Goal: Task Accomplishment & Management: Manage account settings

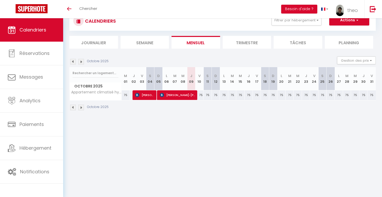
scroll to position [18, 0]
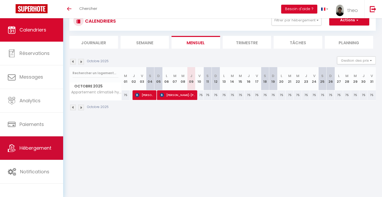
click at [43, 148] on span "Hébergement" at bounding box center [36, 148] width 32 height 7
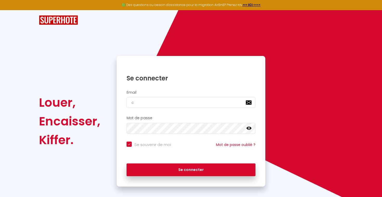
type input "co"
checkbox input "true"
type input "cont"
checkbox input "true"
type input "contac"
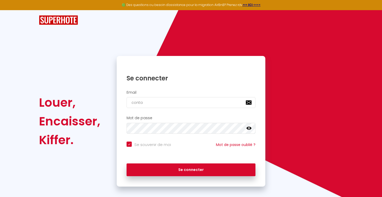
checkbox input "true"
type input "contact@"
checkbox input "true"
type input "contact@bl"
checkbox input "true"
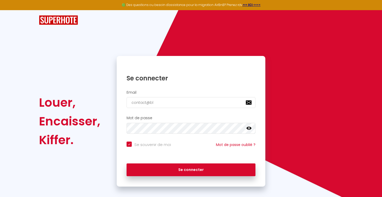
type input "contact@bla"
checkbox input "true"
type input "contact@[PERSON_NAME]"
checkbox input "true"
type input "contact@blanc"
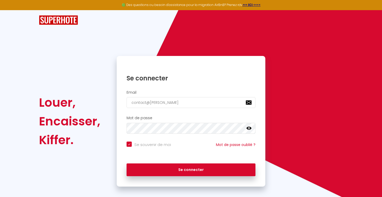
checkbox input "true"
type input "contact@blancc"
checkbox input "true"
type input "contact@blancco"
checkbox input "true"
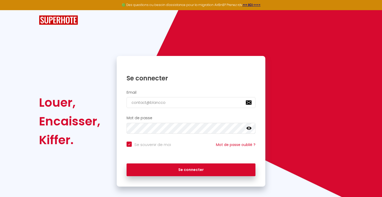
type input "contact@blanccon"
checkbox input "true"
type input "contact@blancconc"
checkbox input "true"
type input "contact@blancconci"
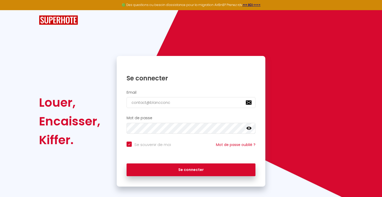
checkbox input "true"
type input "contact@blancconcie"
checkbox input "true"
type input "contact@blancconcier"
checkbox input "true"
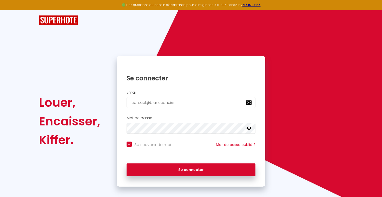
type input "contact@blancconcierg"
checkbox input "true"
type input "contact@blancconcierge"
checkbox input "true"
type input "contact@blancconcierger"
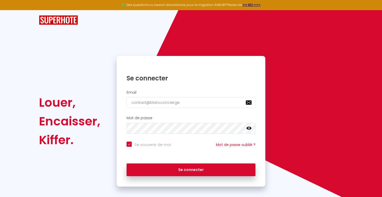
checkbox input "true"
type input "contact@blancconciergeri"
checkbox input "true"
type input "contact@blancconciergerie"
checkbox input "true"
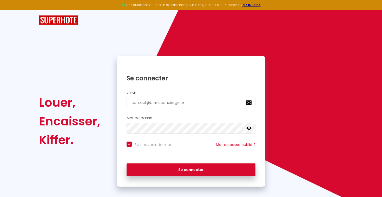
type input "contact@blancconciergerie."
checkbox input "true"
type input "contact@blancconciergerie.c"
checkbox input "true"
type input "[EMAIL_ADDRESS][DOMAIN_NAME]"
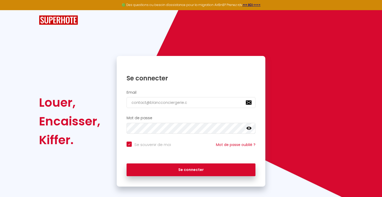
checkbox input "true"
type input "[EMAIL_ADDRESS][DOMAIN_NAME]"
checkbox input "true"
type input "[EMAIL_ADDRESS][DOMAIN_NAME]"
click at [191, 169] on button "Se connecter" at bounding box center [191, 169] width 129 height 13
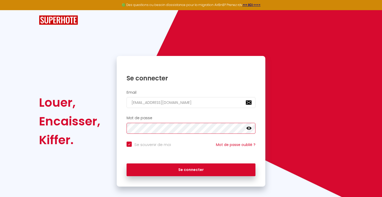
checkbox input "true"
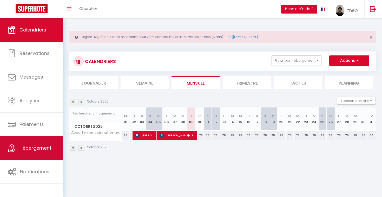
click at [36, 150] on span "Hébergement" at bounding box center [36, 148] width 32 height 7
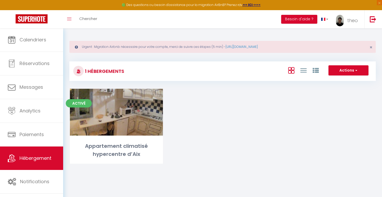
click at [357, 69] on span "button" at bounding box center [356, 70] width 3 height 5
click at [234, 124] on div "Activé Editer Appartement climatisé hypercentre d’Aix" at bounding box center [222, 133] width 319 height 88
click at [371, 48] on span "×" at bounding box center [371, 47] width 3 height 7
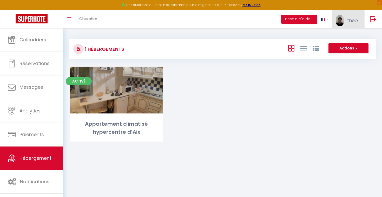
click at [350, 17] on span "theo" at bounding box center [353, 20] width 11 height 7
click at [344, 44] on link "Équipe" at bounding box center [344, 45] width 38 height 9
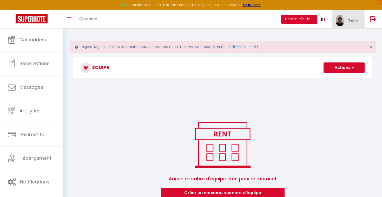
click at [350, 21] on span "theo" at bounding box center [353, 20] width 11 height 7
click at [335, 36] on link "Paramètres" at bounding box center [344, 36] width 38 height 9
select select "28"
select select "fr"
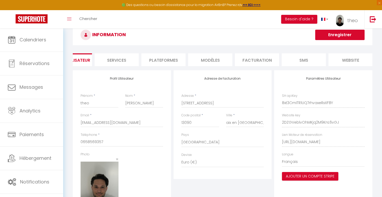
scroll to position [0, 24]
click at [170, 59] on li "Plateformes" at bounding box center [165, 59] width 44 height 13
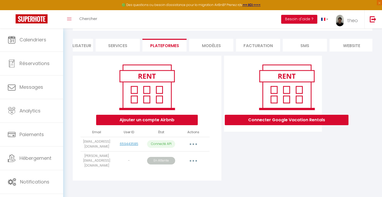
scroll to position [28, 0]
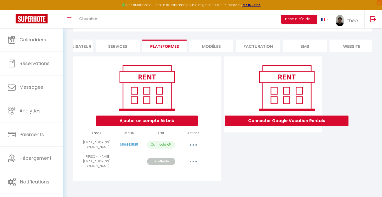
click at [194, 159] on button "button" at bounding box center [193, 161] width 15 height 8
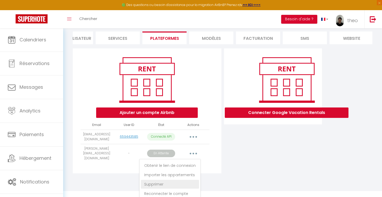
scroll to position [36, 0]
click at [164, 181] on link "Supprimer" at bounding box center [170, 184] width 58 height 9
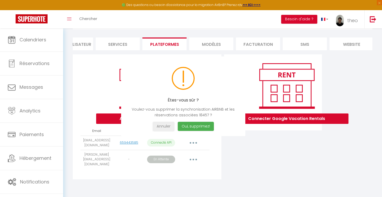
scroll to position [28, 0]
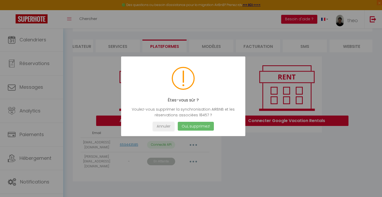
click at [211, 126] on button "Oui, supprimez!" at bounding box center [196, 126] width 36 height 9
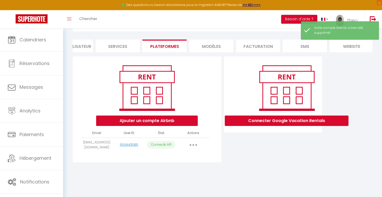
click at [194, 144] on button "button" at bounding box center [193, 145] width 15 height 8
click at [175, 157] on link "Importer les appartements" at bounding box center [170, 156] width 57 height 9
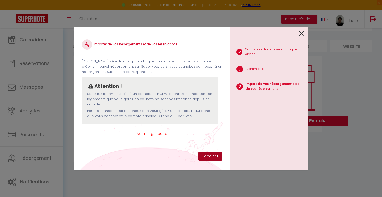
click at [212, 156] on button "Terminer" at bounding box center [210, 156] width 24 height 9
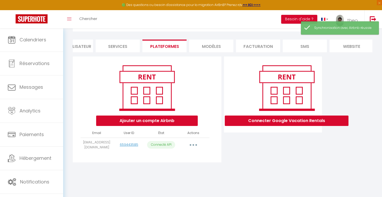
click at [192, 143] on button "button" at bounding box center [193, 145] width 15 height 8
click at [232, 174] on div "INFORMATION Enregistrer Profil Utilisateur Services Plateformes MODÈLES Factura…" at bounding box center [222, 90] width 319 height 180
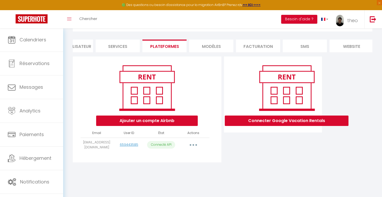
drag, startPoint x: 151, startPoint y: 145, endPoint x: 187, endPoint y: 145, distance: 35.9
click at [187, 145] on tr "[EMAIL_ADDRESS][DOMAIN_NAME] 659443585 Connecté API Importer les appartements S…" at bounding box center [145, 145] width 129 height 14
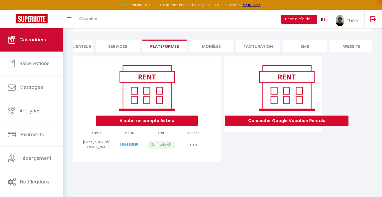
click at [40, 42] on span "Calendriers" at bounding box center [33, 39] width 27 height 7
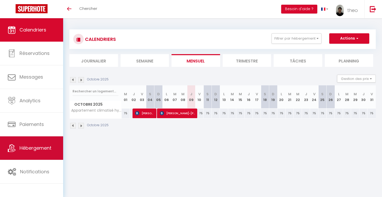
click at [36, 143] on link "Hébergement" at bounding box center [31, 147] width 63 height 23
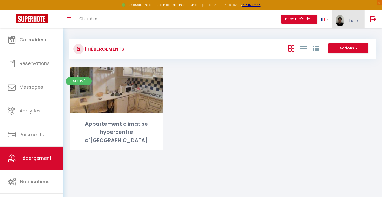
click at [344, 20] on img at bounding box center [340, 20] width 8 height 11
click at [341, 37] on link "Paramètres" at bounding box center [344, 36] width 38 height 9
select select "28"
select select "fr"
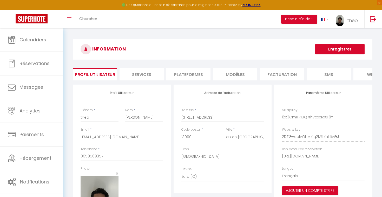
click at [285, 75] on li "Facturation" at bounding box center [282, 74] width 44 height 13
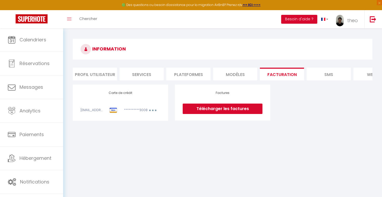
click at [196, 74] on li "Plateformes" at bounding box center [188, 74] width 44 height 13
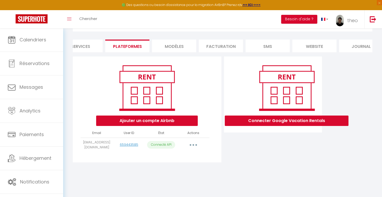
scroll to position [28, 0]
click at [155, 120] on button "Ajouter un compte Airbnb" at bounding box center [147, 120] width 102 height 10
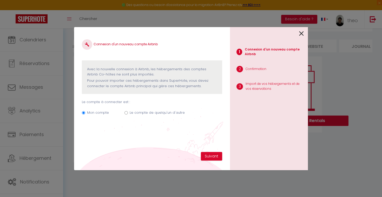
click at [144, 113] on label "Le compte de quelqu'un d'autre" at bounding box center [157, 112] width 55 height 5
click at [128, 113] on input "Le compte de quelqu'un d'autre" at bounding box center [126, 112] width 3 height 3
radio input "true"
radio input "false"
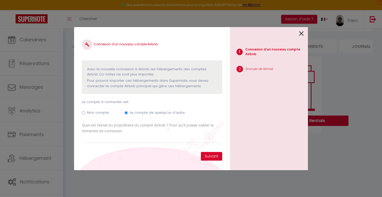
click at [170, 170] on div "Connexion d'un nouveau compte Airbnb Avec la nouvelle connexion à Airbnb, les h…" at bounding box center [191, 98] width 234 height 197
click at [146, 138] on input "Email connexion Airbnb" at bounding box center [152, 138] width 140 height 9
click at [150, 136] on input "Email connexion Airbnb" at bounding box center [152, 138] width 140 height 9
paste input "sophie.paillot@gmail.com"
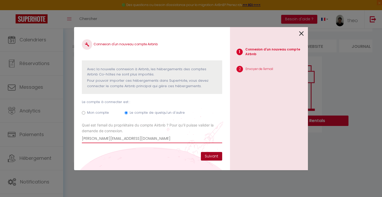
type input "sophie.paillot@gmail.com"
click at [215, 154] on button "Suivant" at bounding box center [211, 156] width 21 height 9
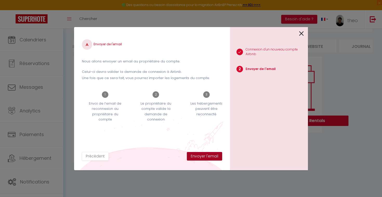
click at [207, 155] on button "Envoyer l'email" at bounding box center [204, 156] width 35 height 9
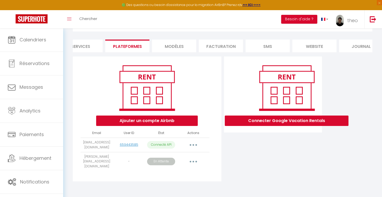
click at [162, 118] on button "Ajouter un compte Airbnb" at bounding box center [147, 120] width 102 height 10
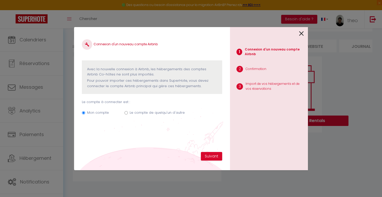
click at [154, 113] on label "Le compte de quelqu'un d'autre" at bounding box center [157, 112] width 55 height 5
click at [128, 113] on input "Le compte de quelqu'un d'autre" at bounding box center [126, 112] width 3 height 3
radio input "true"
radio input "false"
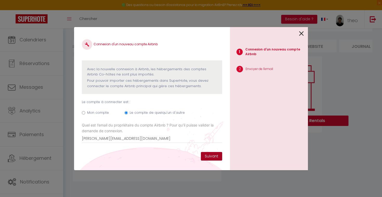
type input "jonathanmayan@hotmail.fr"
click at [212, 153] on button "Suivant" at bounding box center [211, 156] width 21 height 9
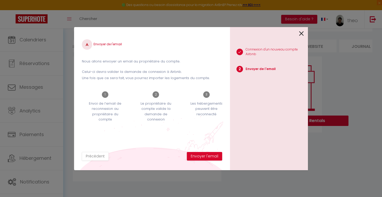
click at [212, 153] on button "Envoyer l'email" at bounding box center [204, 156] width 35 height 9
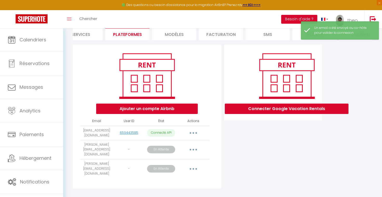
scroll to position [38, 0]
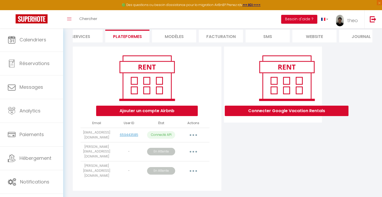
click at [177, 40] on li "MODÈLES" at bounding box center [174, 36] width 44 height 13
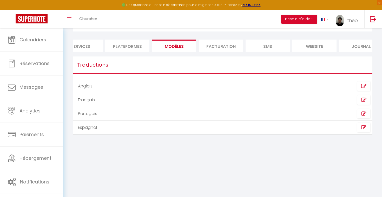
click at [222, 49] on li "Facturation" at bounding box center [221, 46] width 44 height 13
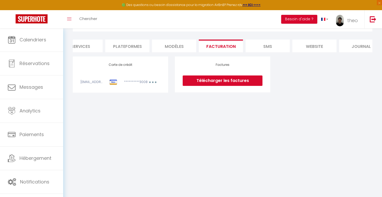
click at [273, 49] on li "SMS" at bounding box center [268, 46] width 44 height 13
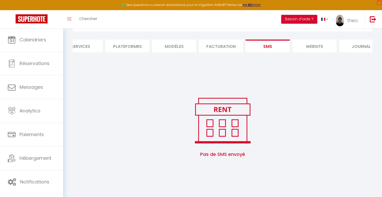
click at [310, 48] on li "website" at bounding box center [315, 46] width 44 height 13
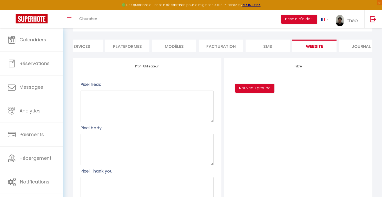
click at [351, 44] on li "Journal" at bounding box center [361, 46] width 44 height 13
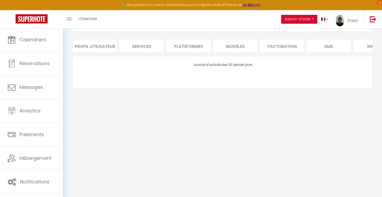
click at [153, 46] on li "Services" at bounding box center [142, 46] width 44 height 13
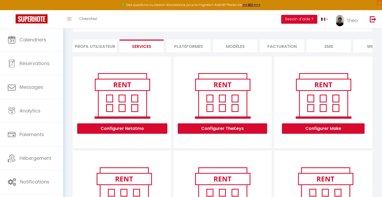
click at [196, 45] on li "Plateformes" at bounding box center [188, 46] width 44 height 13
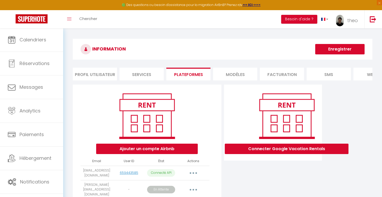
click at [143, 73] on li "Services" at bounding box center [142, 74] width 44 height 13
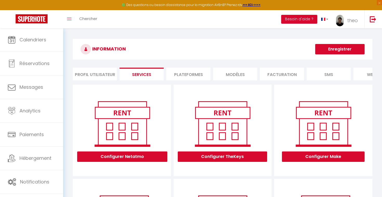
scroll to position [0, 0]
click at [103, 76] on li "Profil Utilisateur" at bounding box center [95, 74] width 44 height 13
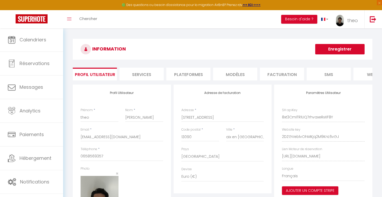
click at [149, 75] on li "Services" at bounding box center [142, 74] width 44 height 13
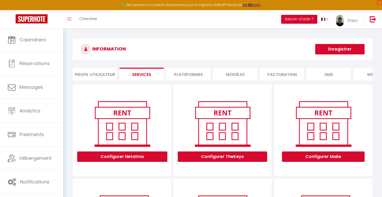
click at [191, 74] on li "Plateformes" at bounding box center [188, 74] width 44 height 13
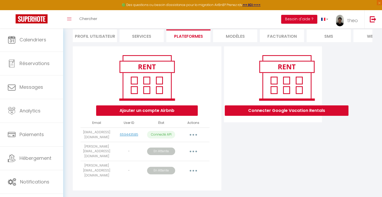
scroll to position [38, 0]
drag, startPoint x: 173, startPoint y: 134, endPoint x: 150, endPoint y: 135, distance: 23.4
click at [150, 135] on p "Connecté API" at bounding box center [161, 135] width 28 height 8
click at [228, 147] on div "Connecter Google Vacation Rentals" at bounding box center [273, 120] width 101 height 147
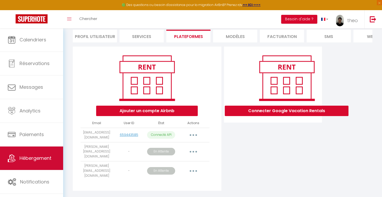
click at [46, 159] on span "Hébergement" at bounding box center [36, 158] width 32 height 7
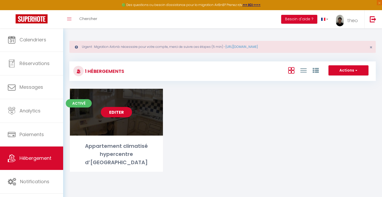
click at [118, 113] on link "Editer" at bounding box center [116, 112] width 31 height 10
select select "3"
select select "2"
select select "1"
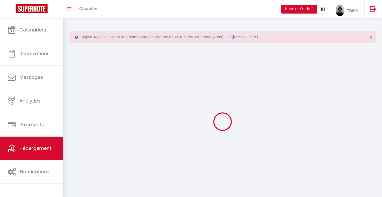
select select
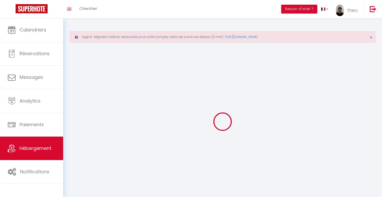
select select
checkbox input "false"
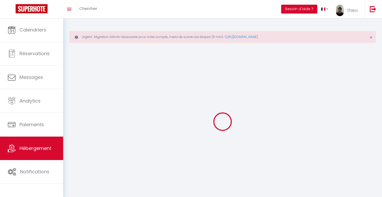
select select
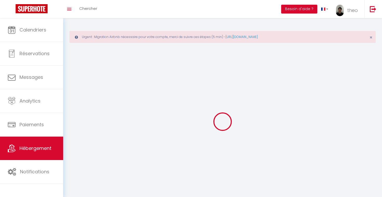
select select
checkbox input "false"
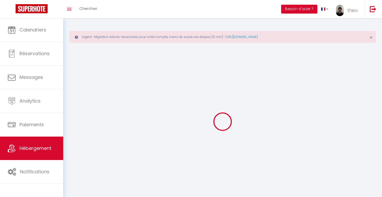
checkbox input "false"
select select
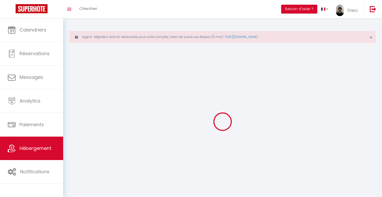
select select
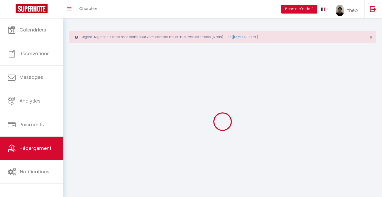
checkbox input "false"
select select
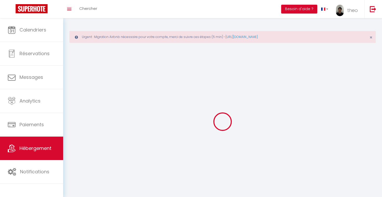
select select
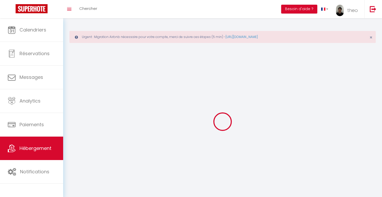
select select
checkbox input "false"
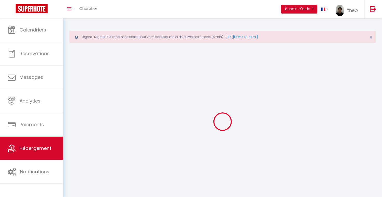
checkbox input "false"
select select
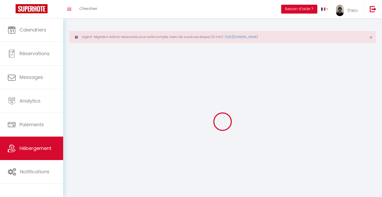
select select
checkbox input "false"
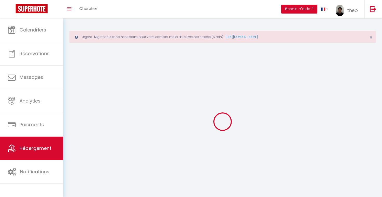
checkbox input "false"
select select
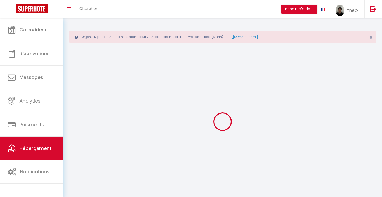
select select "28"
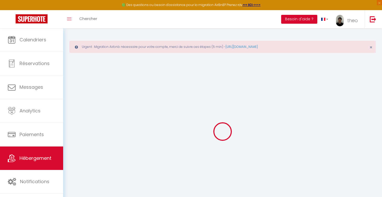
select select
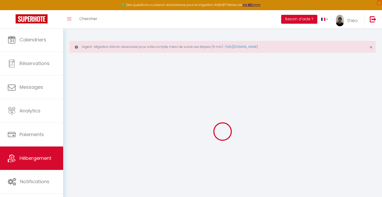
select select
checkbox input "false"
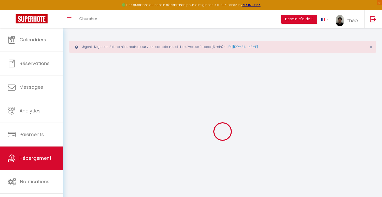
select select
type input "Appartement climatisé hypercentre d’Aix"
type input "Jonathan"
type input "74"
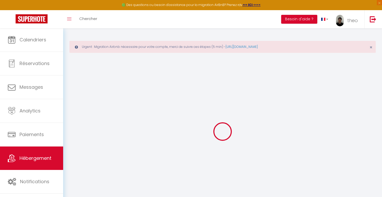
type input "52"
select select
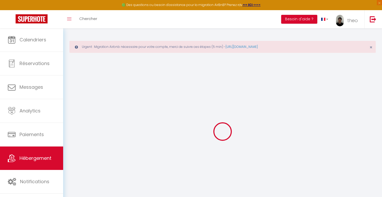
select select
type input "13100"
type input "Aix-en-Provence"
type input "[EMAIL_ADDRESS][DOMAIN_NAME]"
select select
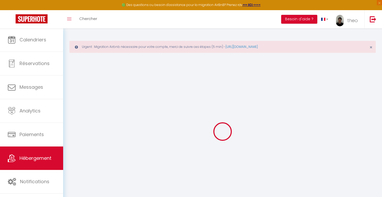
checkbox input "false"
select select
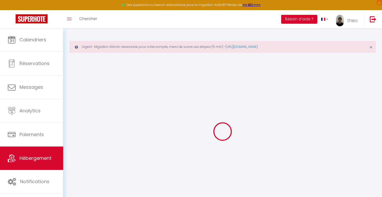
select select
type input "0"
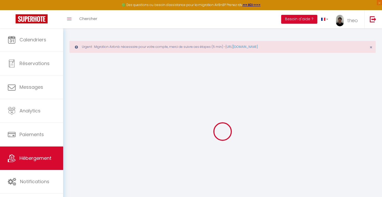
select select
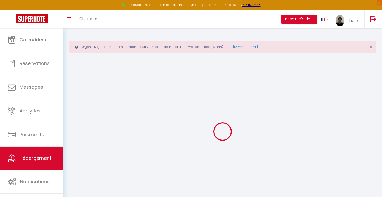
select select
checkbox input "false"
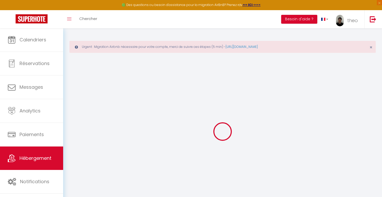
select select
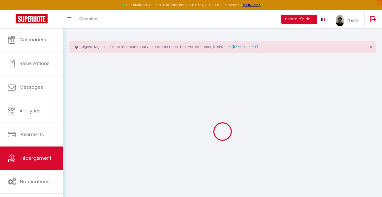
select select
checkbox input "false"
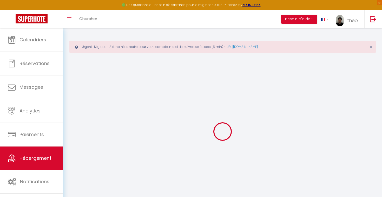
select select
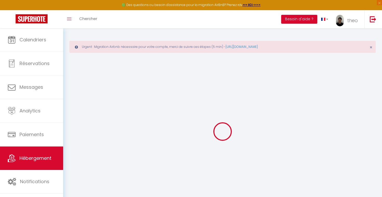
select select
checkbox input "false"
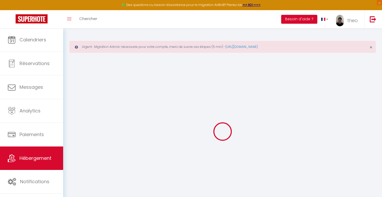
select select
checkbox input "false"
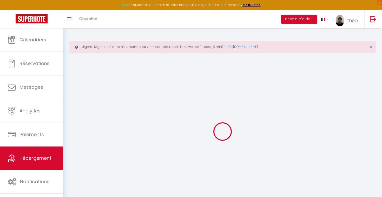
select select
checkbox input "false"
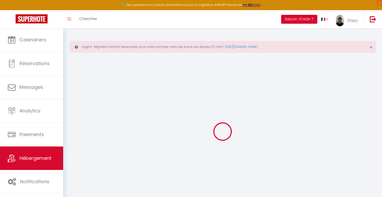
select select "14:00"
select select
select select "11:00"
select select "30"
select select "120"
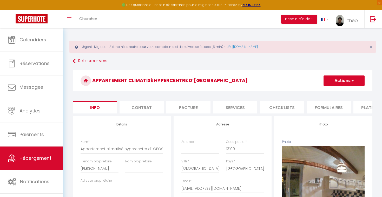
click at [366, 108] on li "Plateformes" at bounding box center [376, 107] width 44 height 13
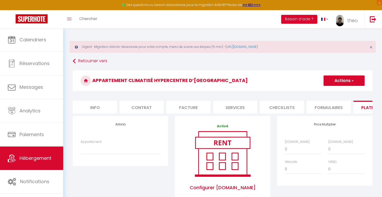
select select
checkbox input "false"
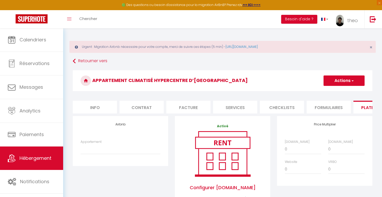
checkbox input "false"
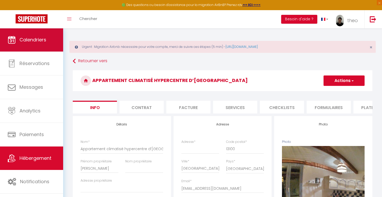
click at [45, 36] on link "Calendriers" at bounding box center [31, 39] width 63 height 23
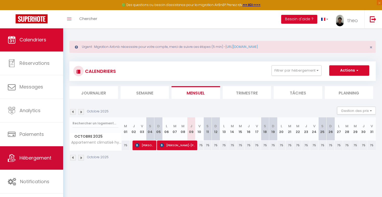
click at [40, 158] on span "Hébergement" at bounding box center [36, 158] width 32 height 7
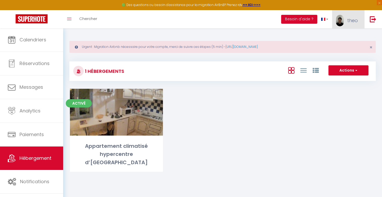
click at [349, 23] on span "theo" at bounding box center [353, 20] width 11 height 7
click at [341, 35] on link "Paramètres" at bounding box center [344, 36] width 38 height 9
select select "28"
select select "fr"
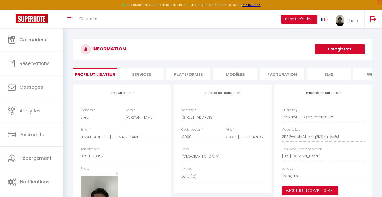
click at [197, 79] on li "Plateformes" at bounding box center [188, 74] width 44 height 13
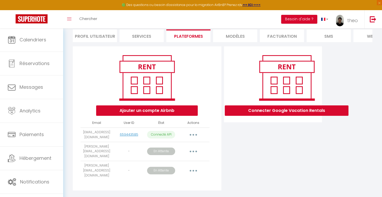
scroll to position [38, 0]
